Goal: Task Accomplishment & Management: Manage account settings

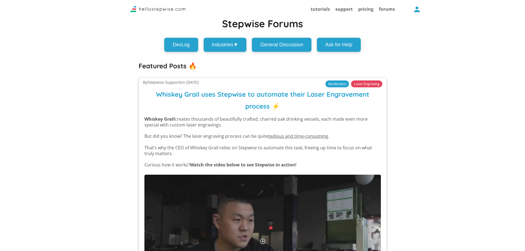
click at [416, 10] on icon "button" at bounding box center [417, 9] width 9 height 9
click at [429, 27] on button "Sign In" at bounding box center [442, 25] width 55 height 10
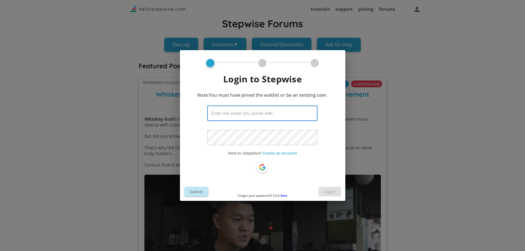
click at [263, 111] on input "text" at bounding box center [262, 113] width 110 height 15
type input "[PERSON_NAME][EMAIL_ADDRESS][PERSON_NAME][DOMAIN_NAME]"
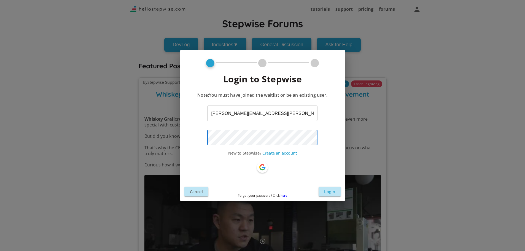
click at [323, 189] on button "Login" at bounding box center [330, 192] width 22 height 10
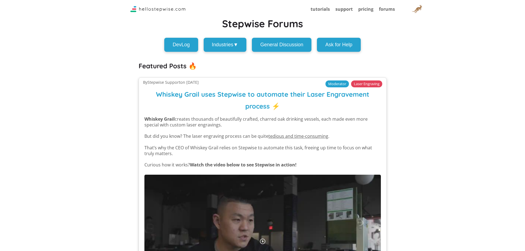
click at [156, 7] on img at bounding box center [157, 9] width 55 height 6
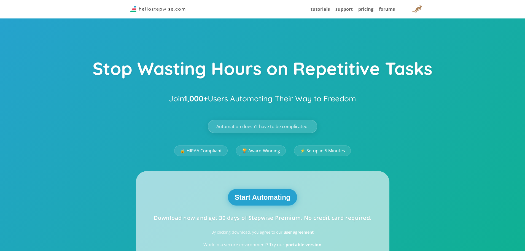
click at [267, 198] on button "Start Automating" at bounding box center [262, 197] width 69 height 17
